Goal: Find specific page/section: Find specific page/section

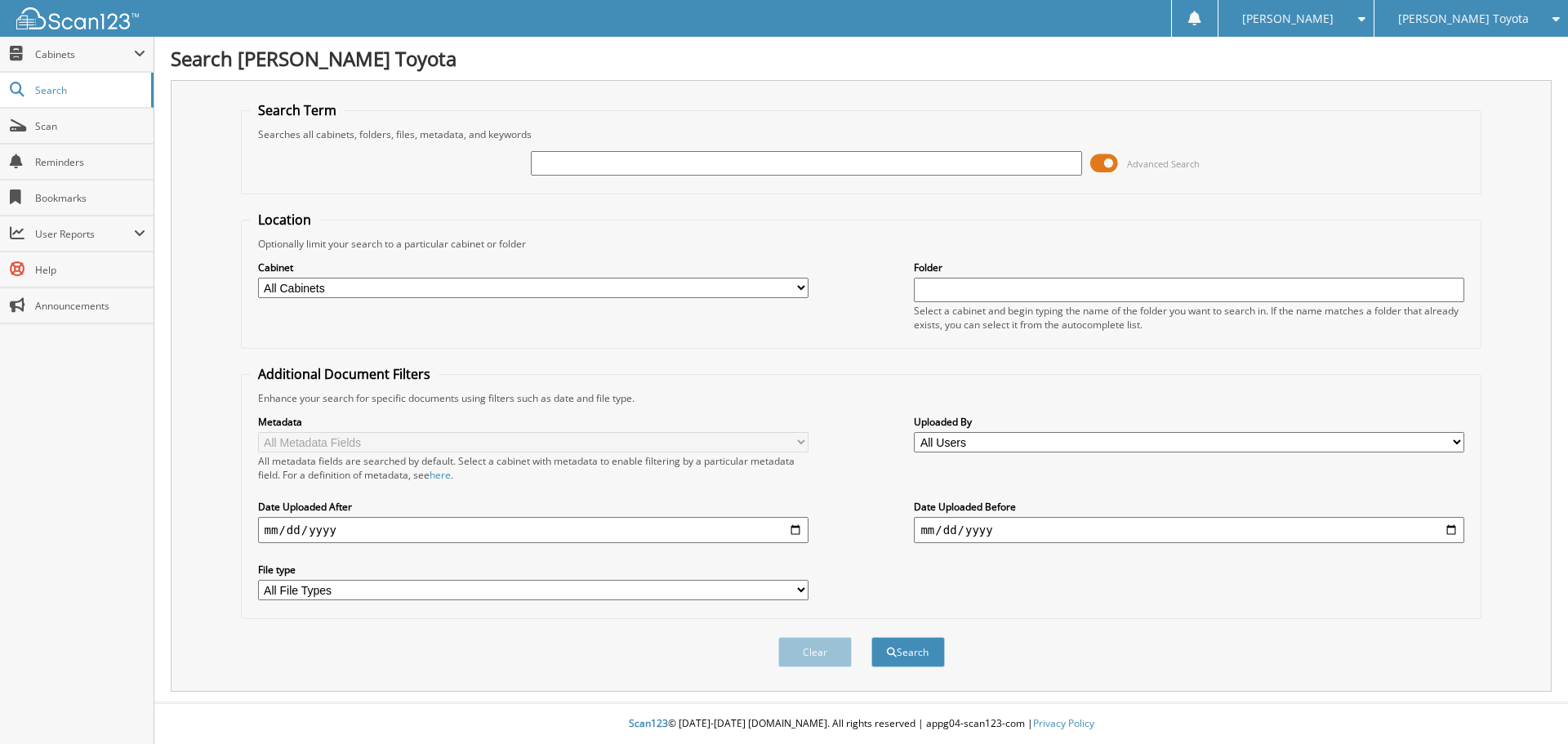
click at [1457, 32] on div "[PERSON_NAME] Toyota" at bounding box center [1471, 18] width 177 height 37
click at [1463, 46] on link "[PERSON_NAME] Chrysler Jeep Dodge Ram" at bounding box center [1471, 59] width 194 height 44
type input "416436"
click at [872, 637] on button "Search" at bounding box center [909, 652] width 74 height 31
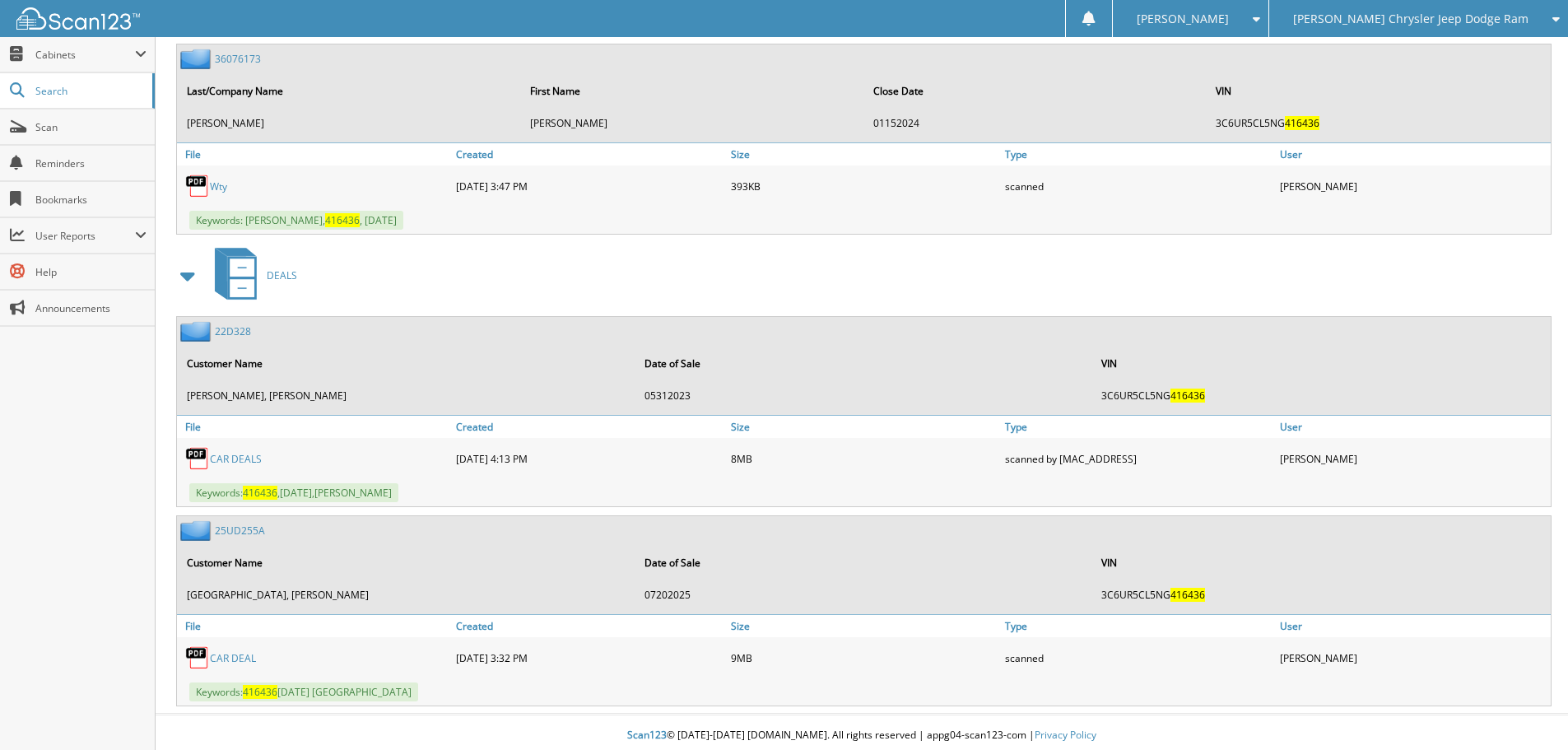
scroll to position [2727, 0]
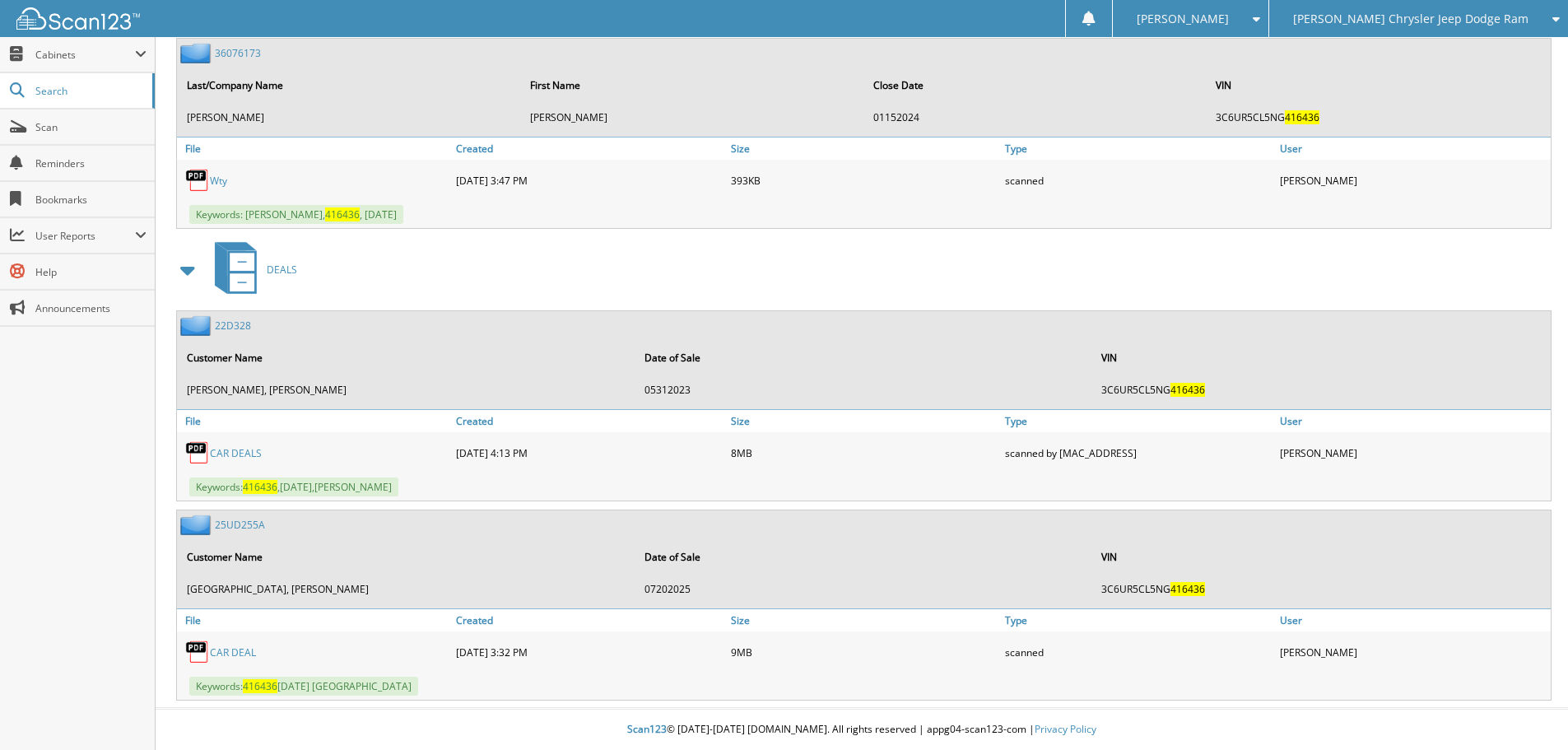
click at [241, 524] on link "25UD255A" at bounding box center [240, 524] width 50 height 14
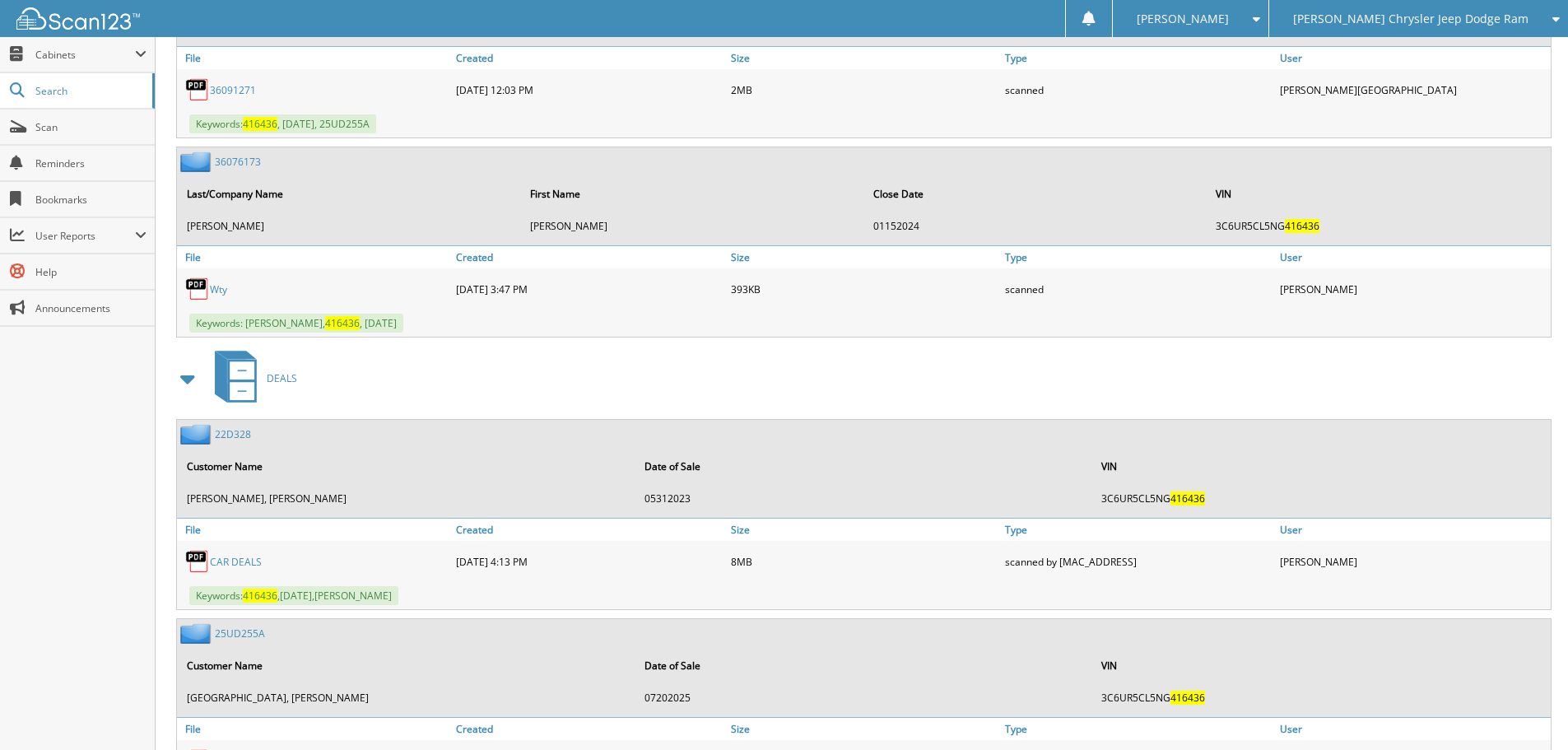
scroll to position [2727, 0]
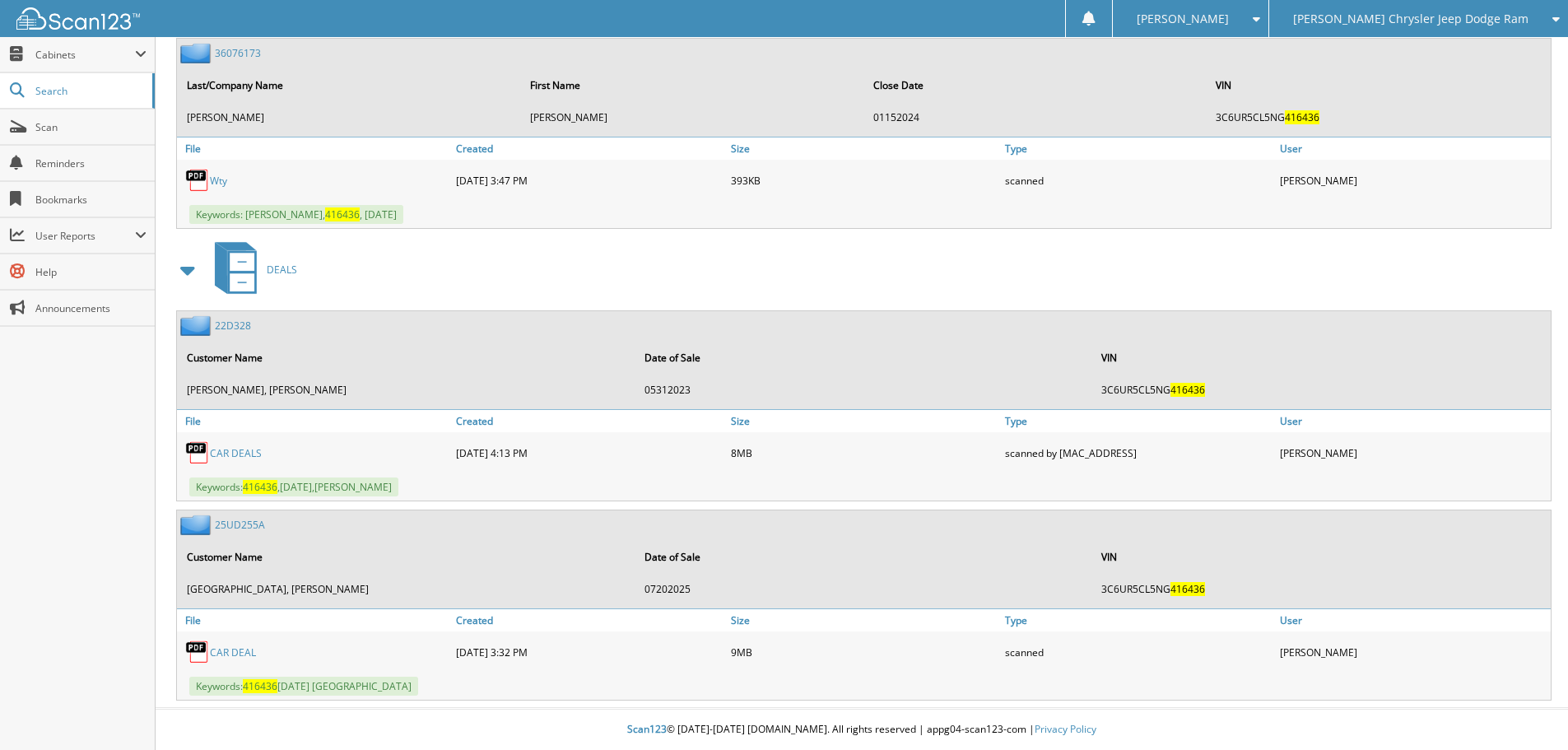
click at [233, 333] on div "22D328" at bounding box center [214, 325] width 74 height 21
click at [233, 327] on link "22D328" at bounding box center [233, 325] width 36 height 14
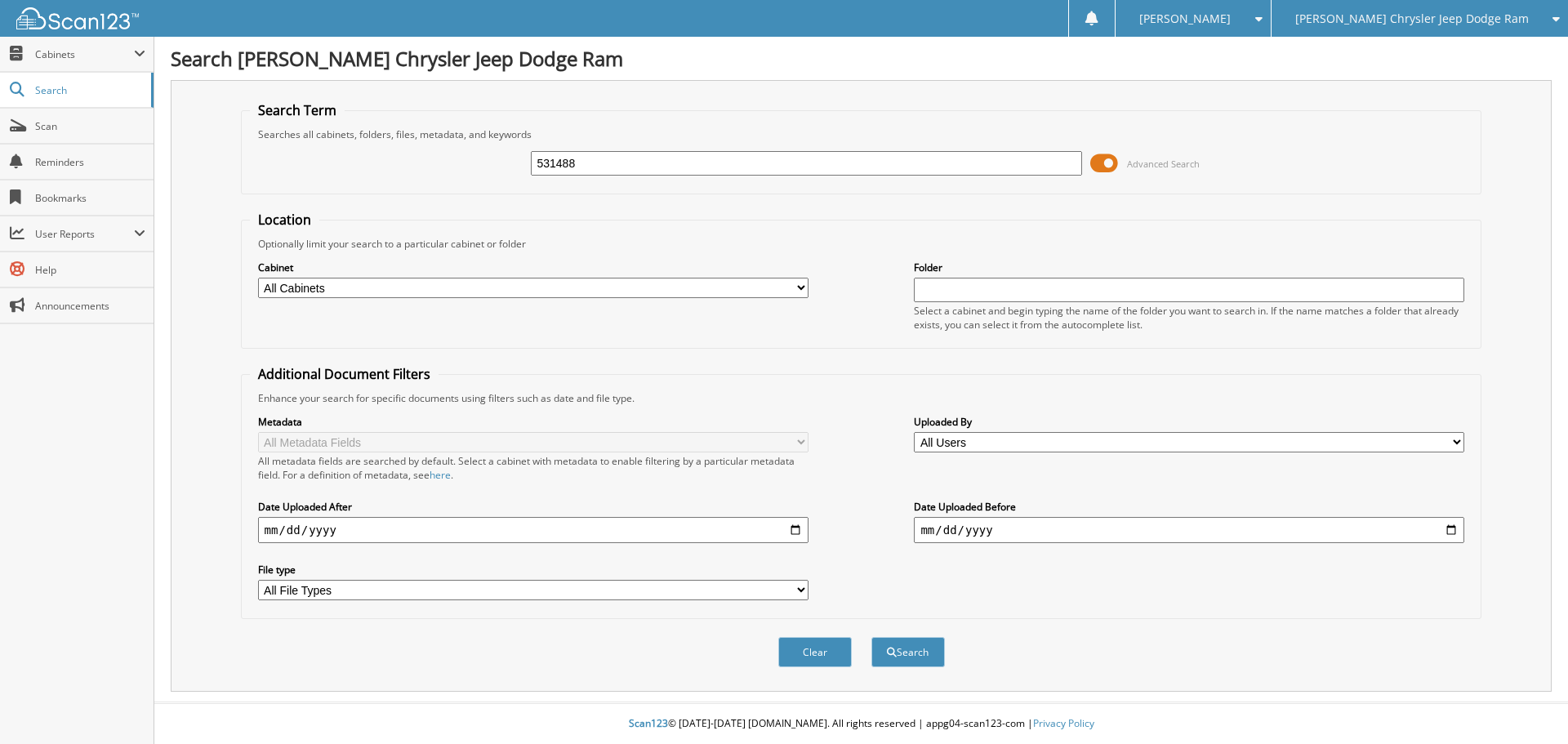
type input "531488"
click at [872, 637] on button "Search" at bounding box center [909, 652] width 74 height 31
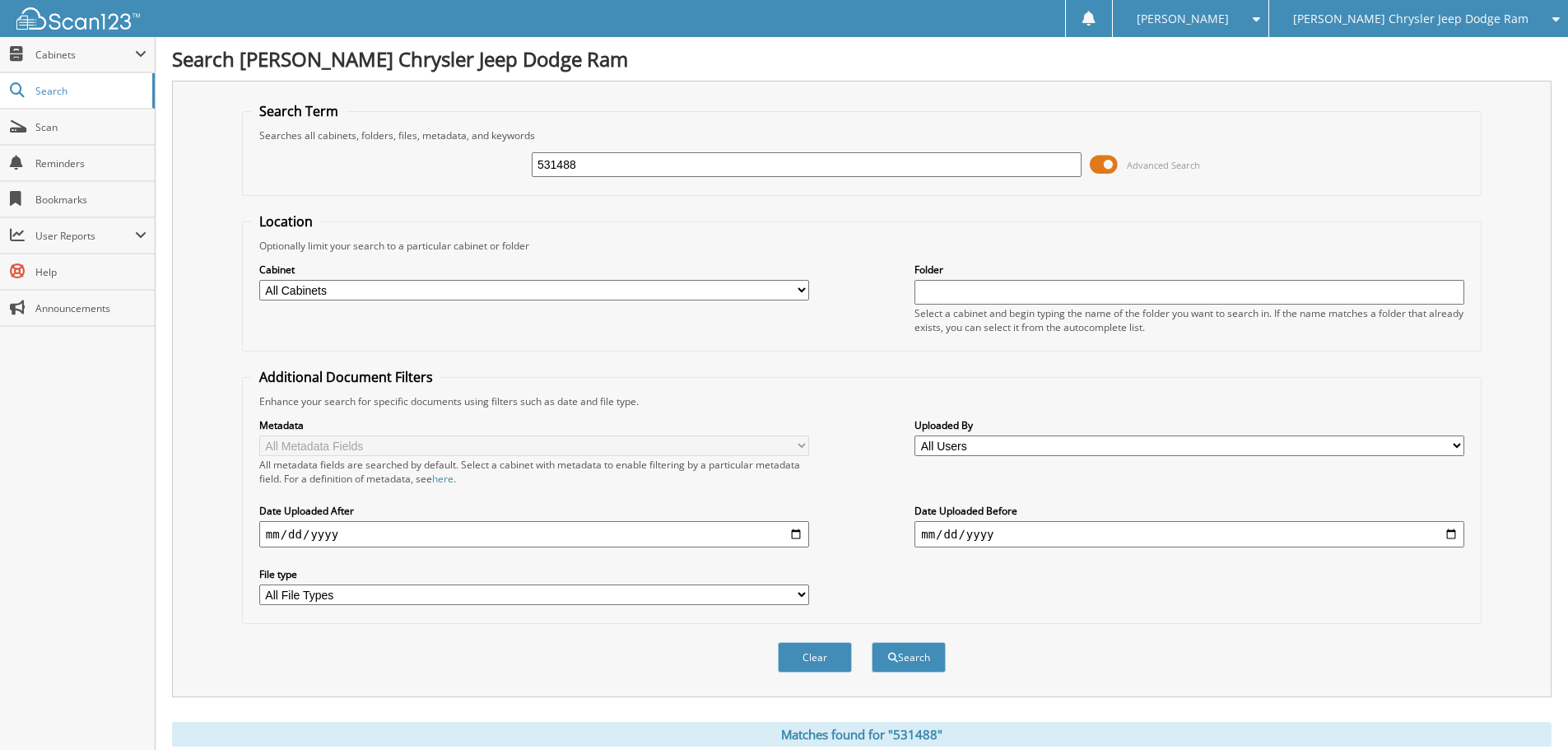
drag, startPoint x: 665, startPoint y: 163, endPoint x: 472, endPoint y: 178, distance: 193.6
click at [476, 173] on div "531488 Advanced Search" at bounding box center [862, 164] width 1221 height 44
type input "531488"
click at [871, 642] on button "Search" at bounding box center [908, 657] width 74 height 31
